Goal: Book appointment/travel/reservation

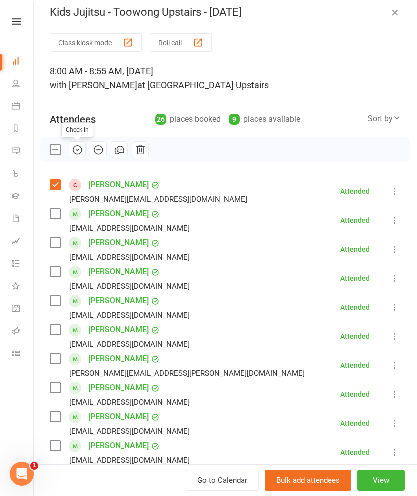
scroll to position [1, 0]
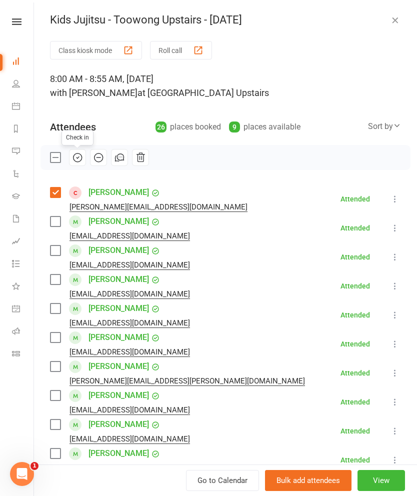
click at [56, 157] on label at bounding box center [55, 158] width 10 height 10
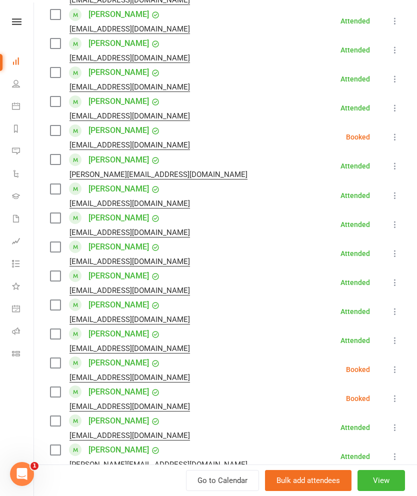
scroll to position [483, 0]
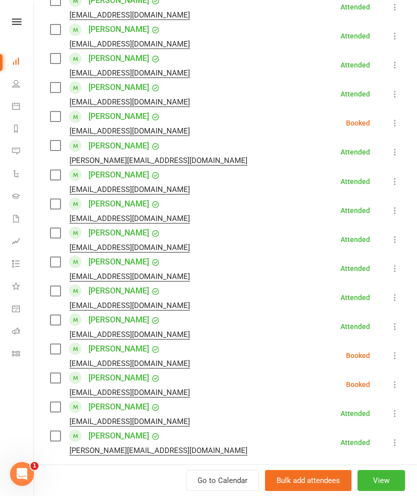
click at [54, 119] on label at bounding box center [55, 117] width 10 height 10
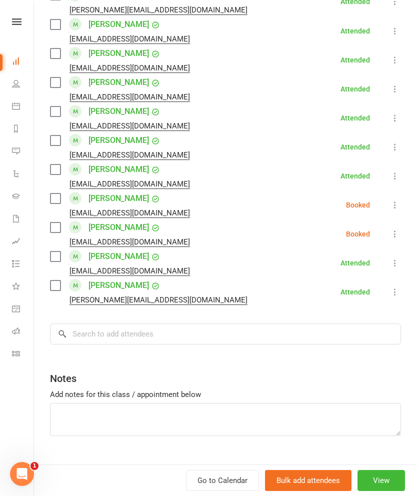
scroll to position [633, 0]
click at [58, 198] on label at bounding box center [55, 199] width 10 height 10
click at [60, 228] on label at bounding box center [55, 228] width 10 height 10
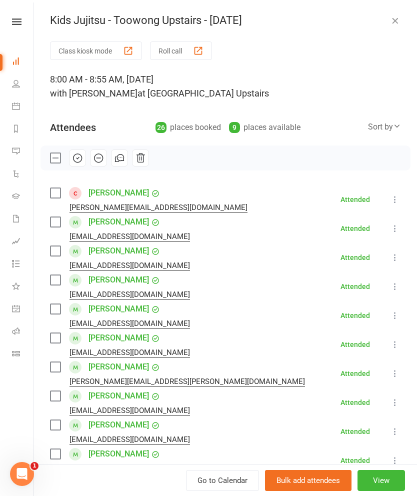
scroll to position [0, 0]
click at [95, 159] on icon "button" at bounding box center [99, 158] width 9 height 9
click at [394, 16] on icon "button" at bounding box center [395, 21] width 10 height 10
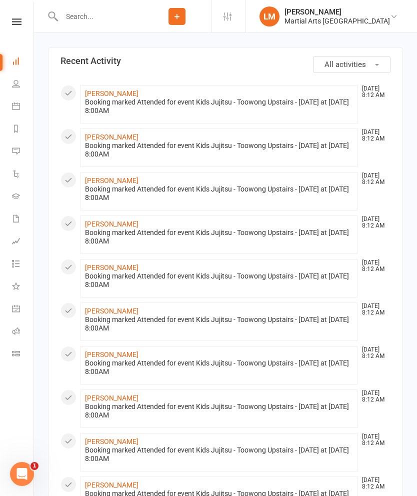
click at [16, 88] on link "People" at bounding box center [23, 85] width 23 height 23
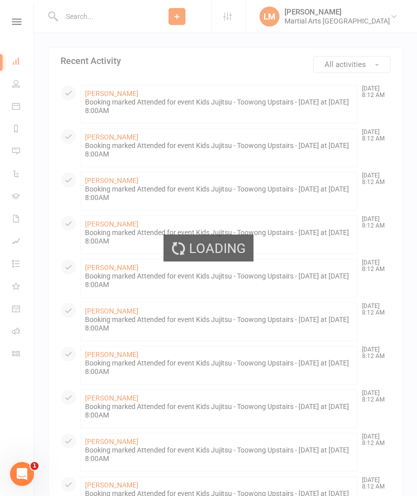
select select "100"
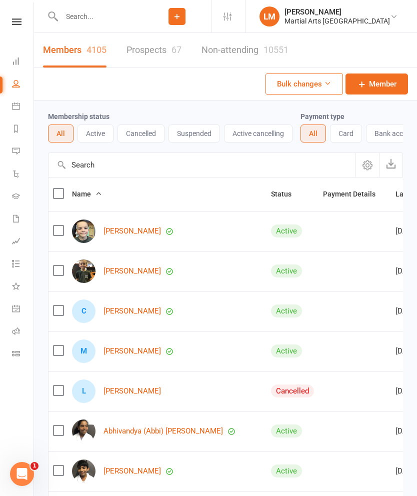
click at [20, 62] on link "Dashboard" at bounding box center [23, 62] width 23 height 23
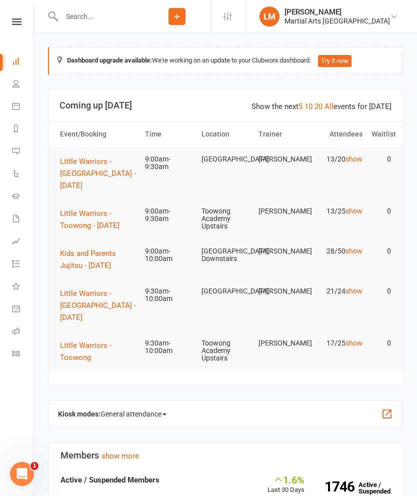
click at [85, 220] on button "Little Warriors - Toowong - [DATE]" at bounding box center [98, 220] width 76 height 24
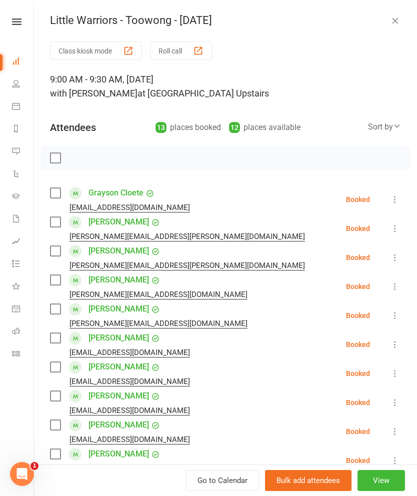
click at [55, 194] on label at bounding box center [55, 193] width 10 height 10
click at [55, 225] on label at bounding box center [55, 222] width 10 height 10
click at [55, 253] on label at bounding box center [55, 251] width 10 height 10
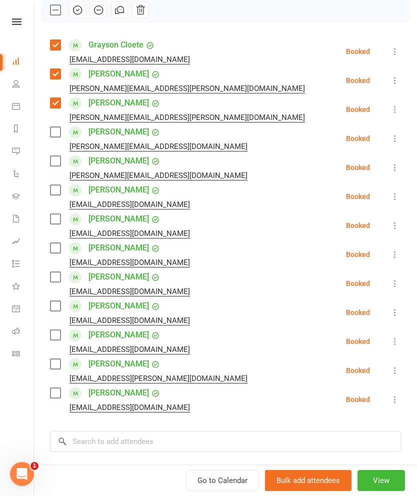
scroll to position [149, 0]
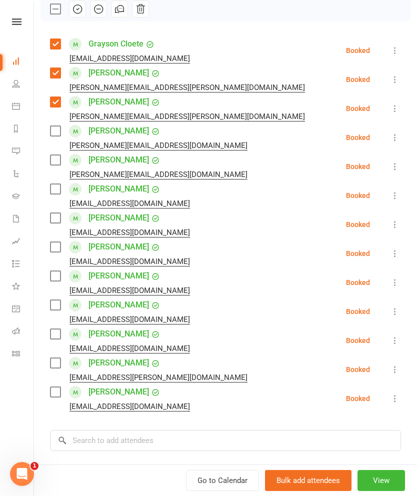
click at [50, 226] on div "Milan Jamal [EMAIL_ADDRESS][PERSON_NAME][DOMAIN_NAME]" at bounding box center [122, 224] width 144 height 29
click at [57, 223] on label at bounding box center [55, 218] width 10 height 10
click at [57, 252] on label at bounding box center [55, 247] width 10 height 10
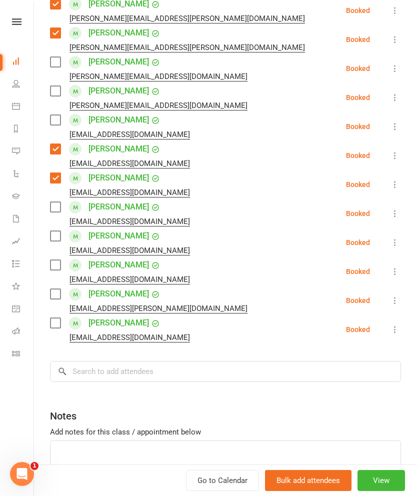
scroll to position [221, 0]
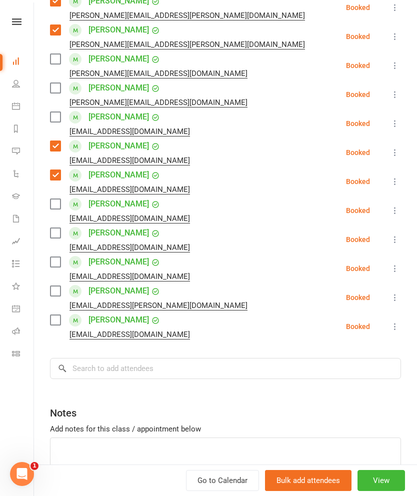
click at [51, 234] on label at bounding box center [55, 233] width 10 height 10
click at [55, 265] on label at bounding box center [55, 262] width 10 height 10
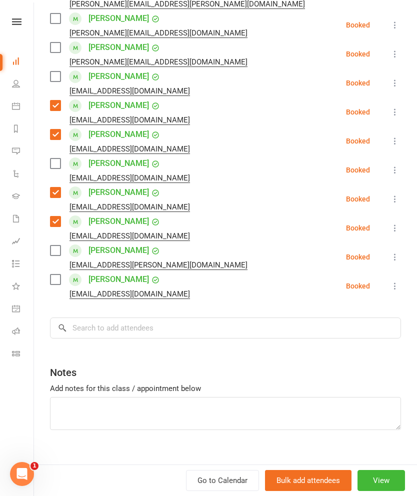
scroll to position [263, 0]
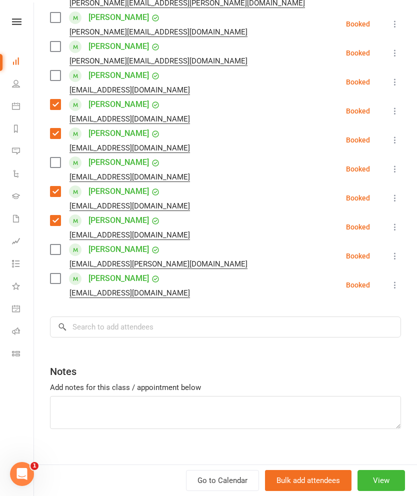
click at [51, 284] on label at bounding box center [55, 279] width 10 height 10
click at [259, 325] on input "search" at bounding box center [225, 327] width 351 height 21
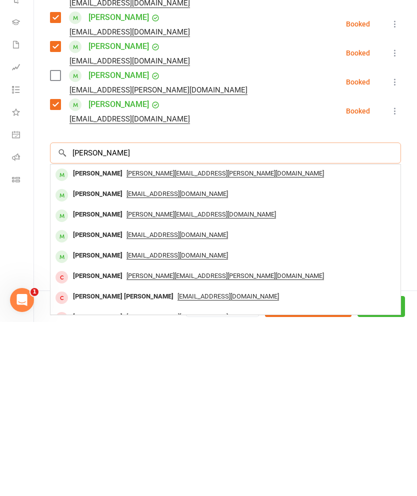
type input "[PERSON_NAME]"
click at [75, 341] on div "[PERSON_NAME]" at bounding box center [98, 348] width 58 height 15
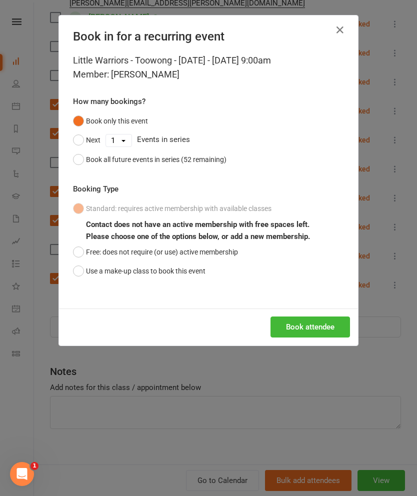
click at [95, 278] on button "Use a make-up class to book this event" at bounding box center [139, 271] width 133 height 19
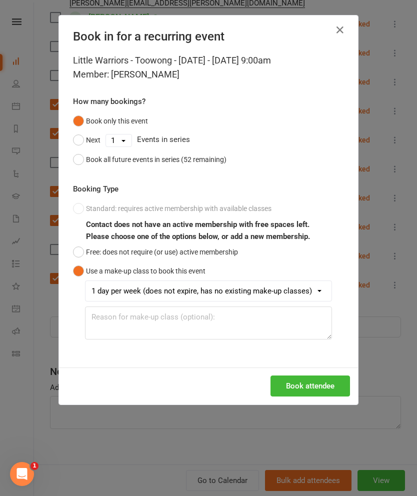
click at [303, 384] on button "Book attendee" at bounding box center [311, 386] width 80 height 21
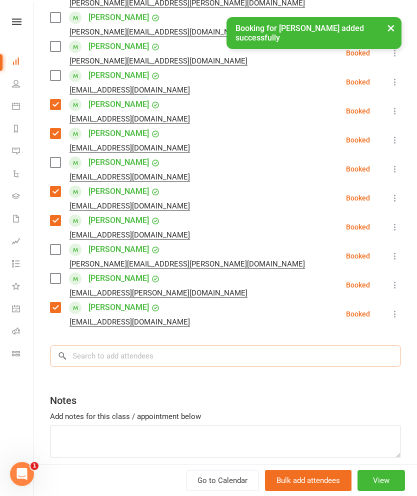
click at [262, 359] on input "search" at bounding box center [225, 356] width 351 height 21
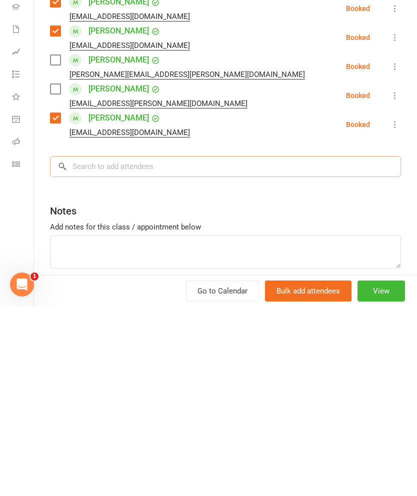
scroll to position [188, 0]
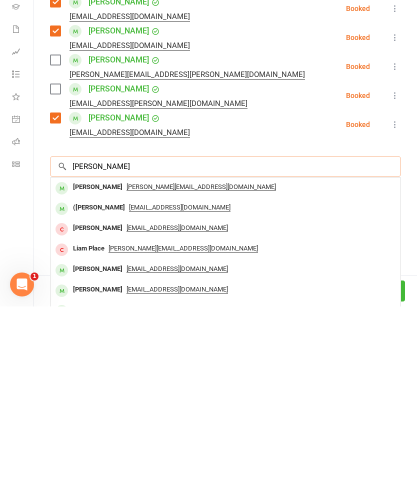
type input "[PERSON_NAME]"
click at [281, 390] on div "[EMAIL_ADDRESS][DOMAIN_NAME]" at bounding box center [226, 397] width 342 height 15
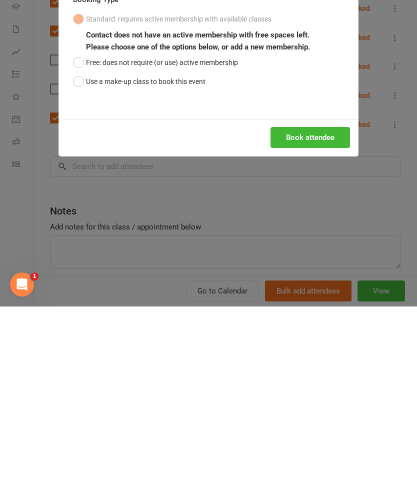
scroll to position [377, 0]
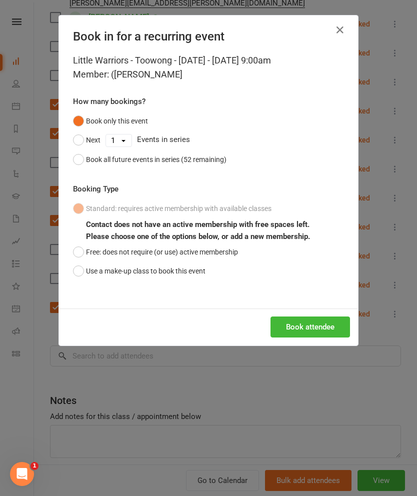
click at [187, 272] on button "Use a make-up class to book this event" at bounding box center [139, 271] width 133 height 19
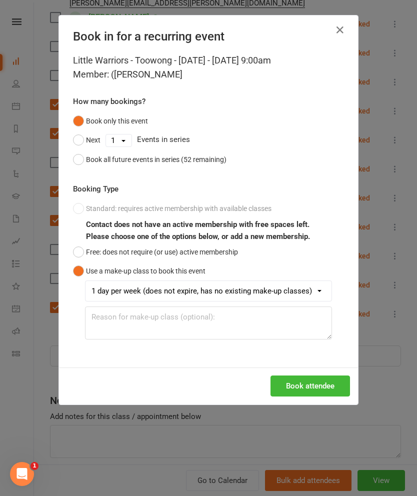
click at [311, 382] on button "Book attendee" at bounding box center [311, 386] width 80 height 21
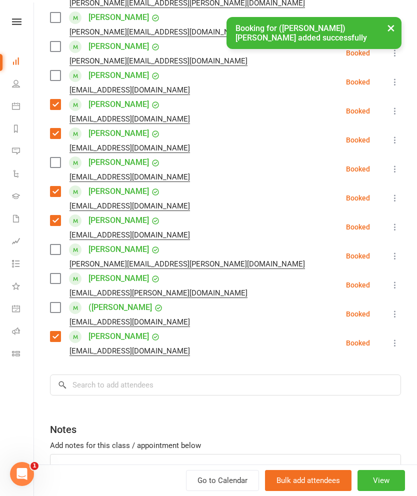
click at [55, 308] on label at bounding box center [55, 308] width 10 height 10
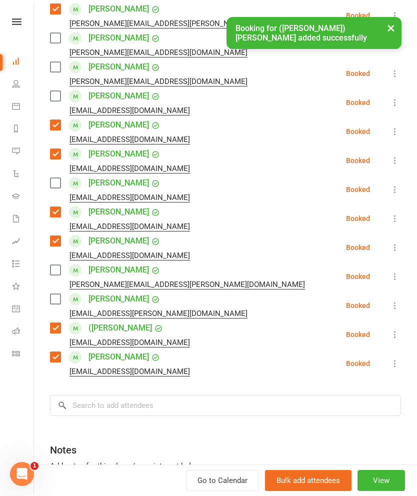
scroll to position [223, 0]
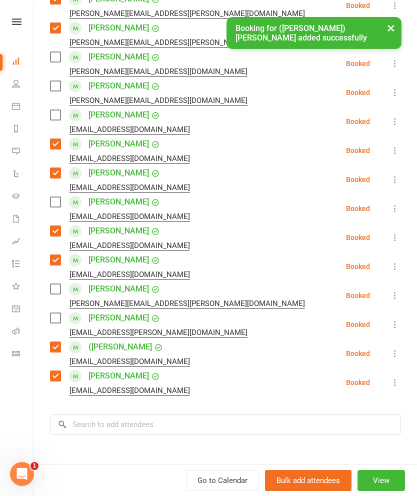
click at [59, 292] on label at bounding box center [55, 289] width 10 height 10
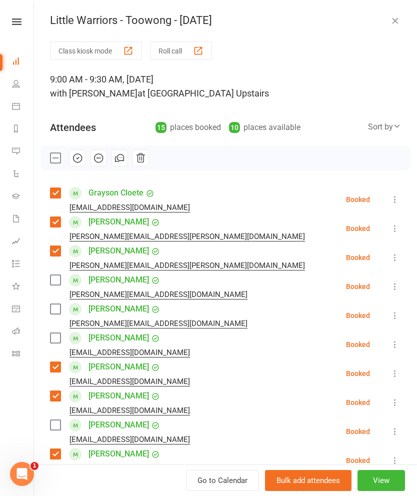
scroll to position [0, 0]
click at [76, 158] on icon "button" at bounding box center [77, 158] width 11 height 11
click at [51, 156] on label at bounding box center [55, 158] width 10 height 10
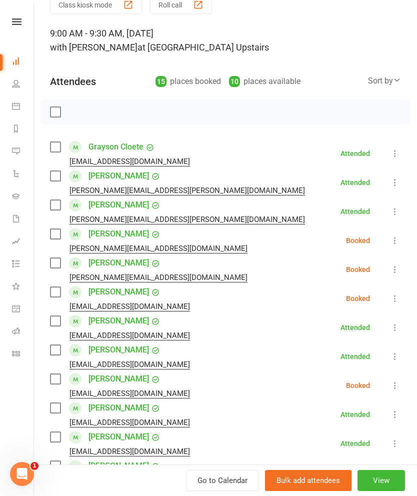
scroll to position [92, 0]
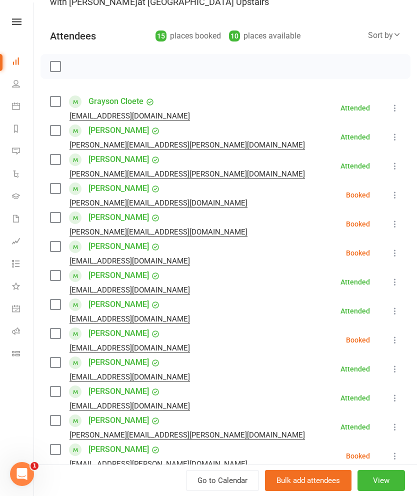
click at [54, 190] on label at bounding box center [55, 189] width 10 height 10
click at [60, 219] on label at bounding box center [55, 218] width 10 height 10
click at [56, 248] on label at bounding box center [55, 247] width 10 height 10
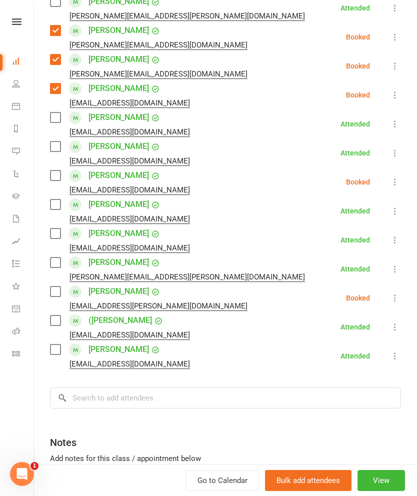
scroll to position [288, 0]
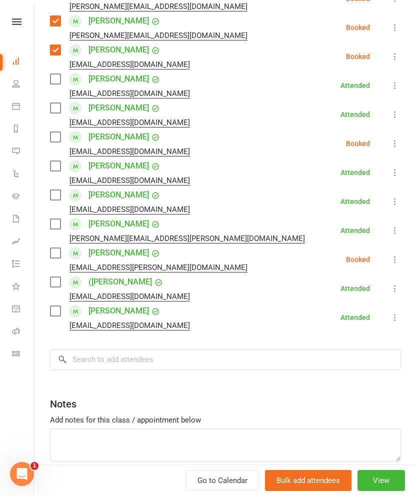
click at [58, 140] on label at bounding box center [55, 137] width 10 height 10
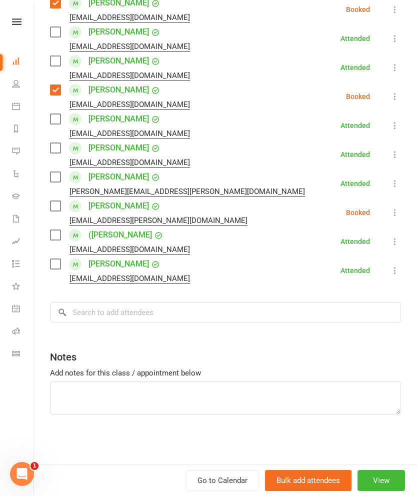
scroll to position [335, 0]
click at [60, 206] on label at bounding box center [55, 206] width 10 height 10
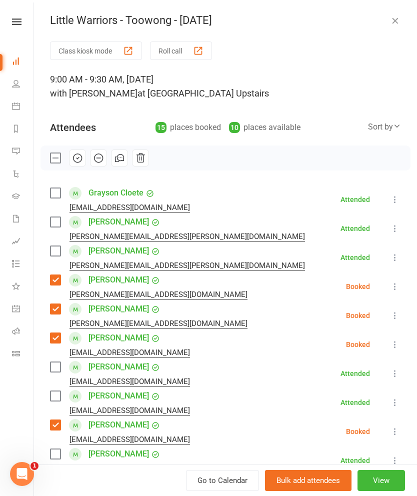
scroll to position [0, 0]
click at [102, 155] on icon "button" at bounding box center [98, 158] width 11 height 11
